Goal: Information Seeking & Learning: Learn about a topic

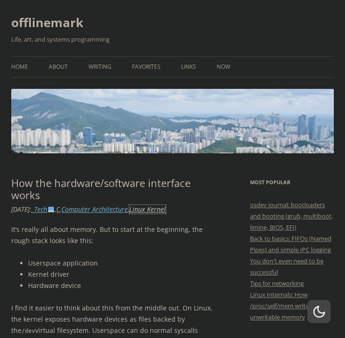
click at [166, 208] on link "Linux Kernel" at bounding box center [147, 209] width 36 height 9
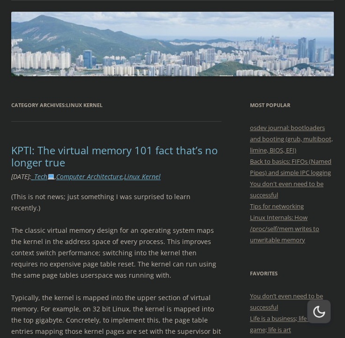
scroll to position [94, 0]
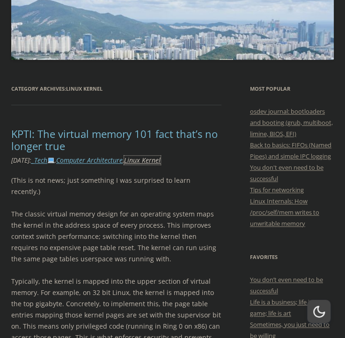
click at [160, 162] on link "Linux Kernel" at bounding box center [142, 160] width 36 height 9
